Goal: Information Seeking & Learning: Learn about a topic

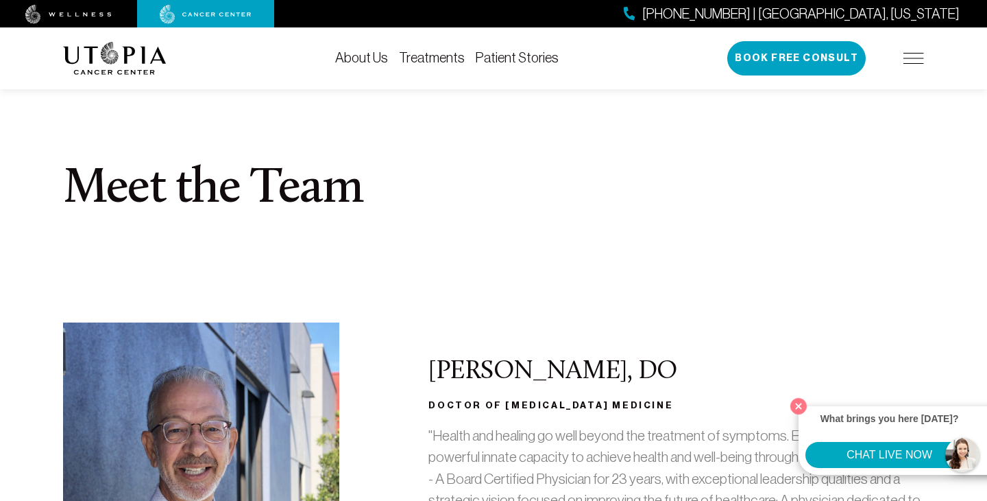
click at [445, 60] on link "Treatments" at bounding box center [432, 57] width 66 height 15
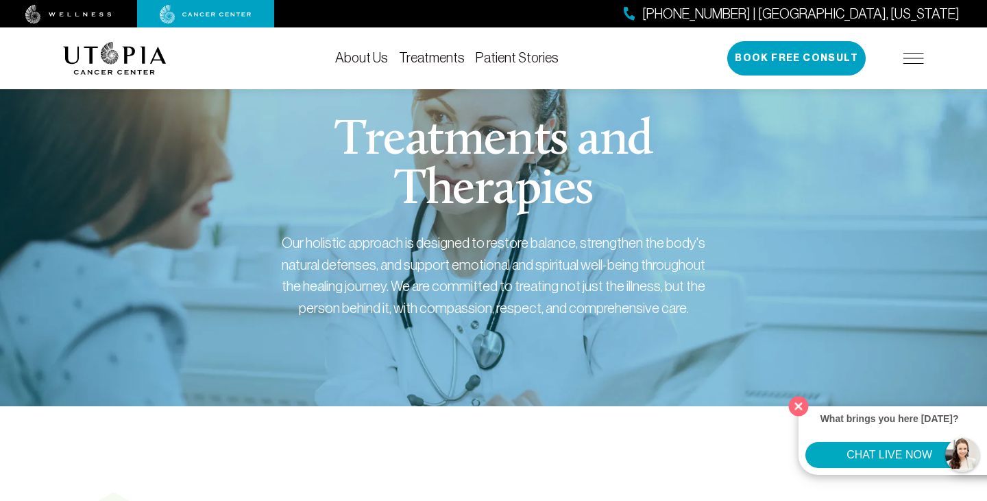
click at [797, 403] on button "Close" at bounding box center [799, 406] width 28 height 28
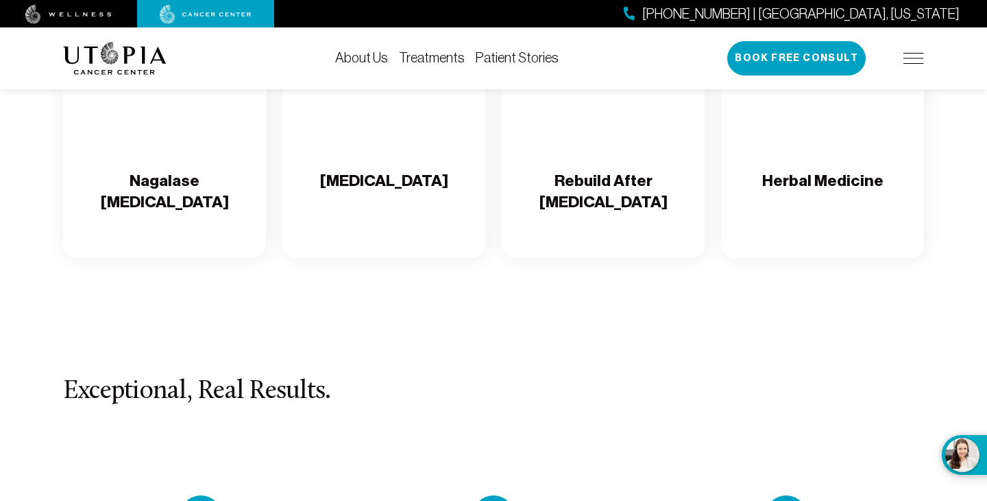
scroll to position [2549, 0]
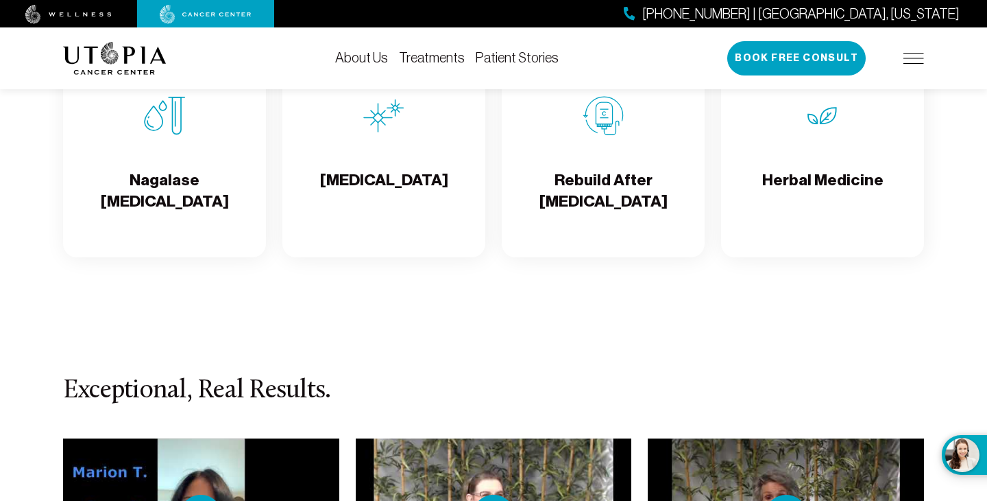
click at [450, 219] on div "[MEDICAL_DATA]" at bounding box center [383, 154] width 203 height 206
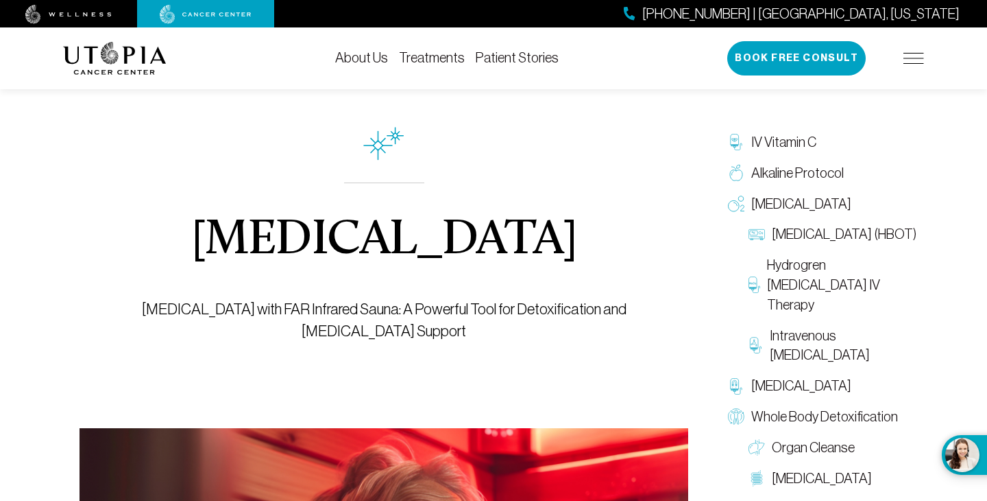
scroll to position [11, 0]
